Goal: Transaction & Acquisition: Purchase product/service

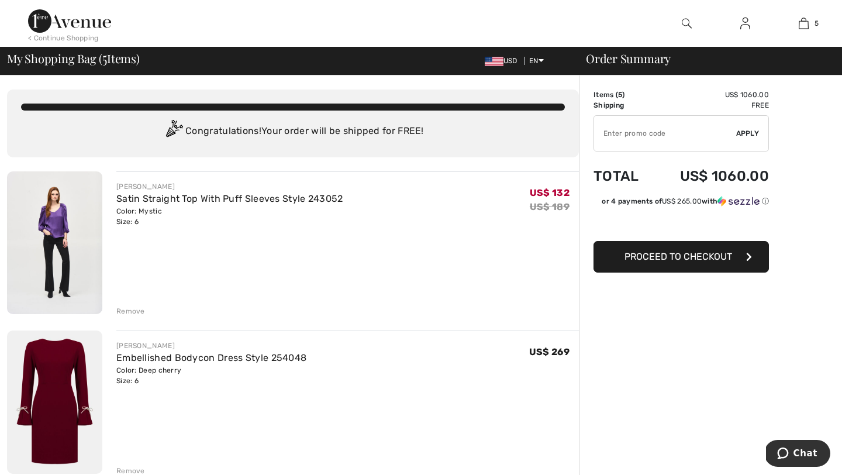
click at [75, 229] on img at bounding box center [54, 242] width 95 height 143
click at [132, 310] on div "Remove" at bounding box center [130, 311] width 29 height 11
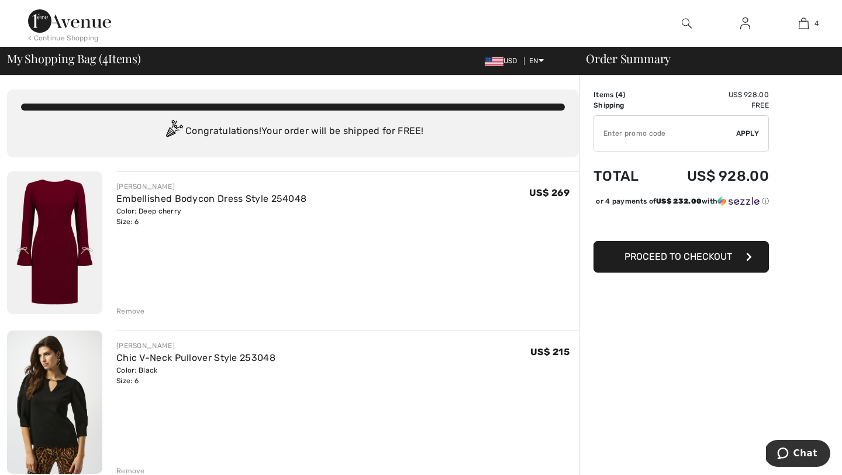
type input "NEW15"
